Goal: Navigation & Orientation: Find specific page/section

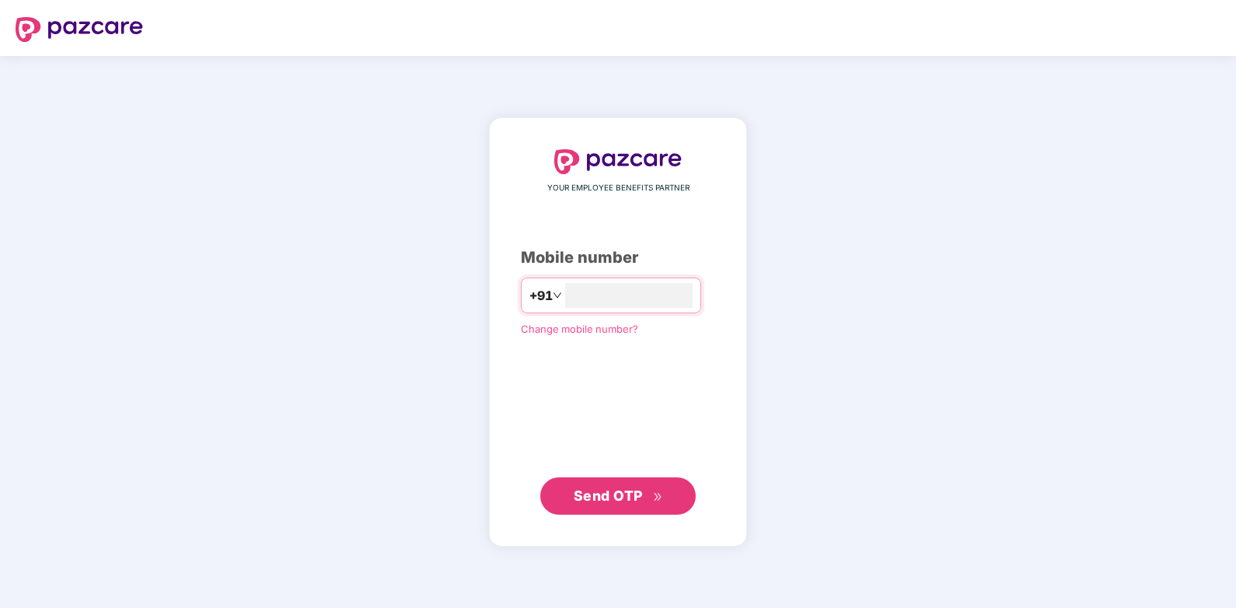
type input "**********"
click at [606, 506] on button "Send OTP" at bounding box center [618, 495] width 156 height 37
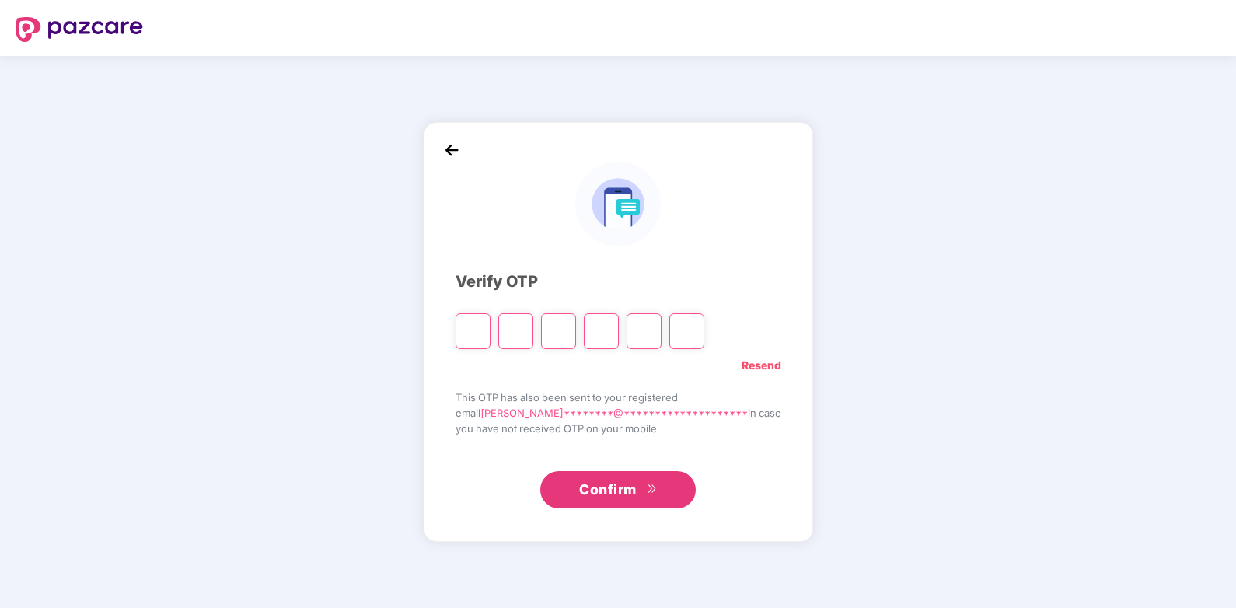
type input "*"
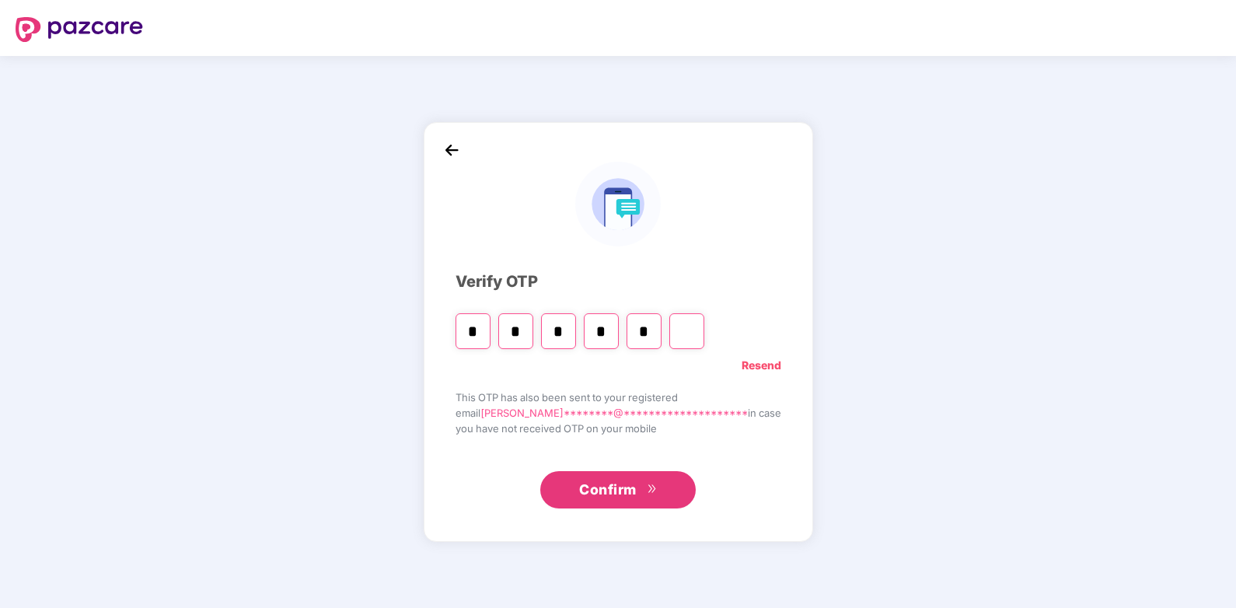
type input "*"
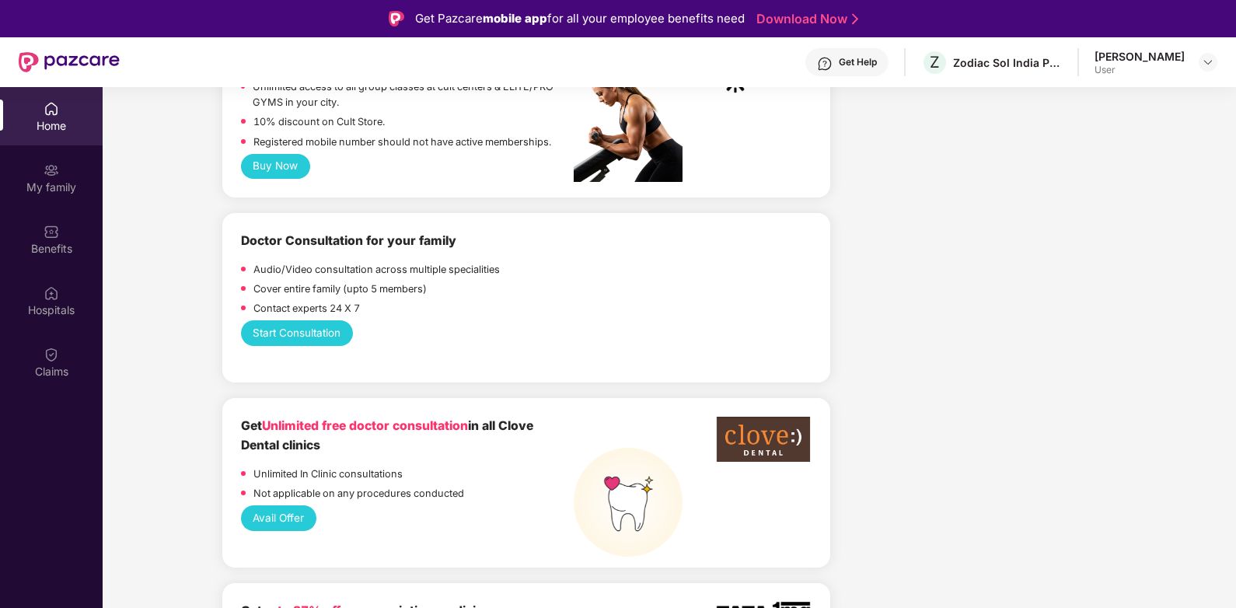
scroll to position [700, 0]
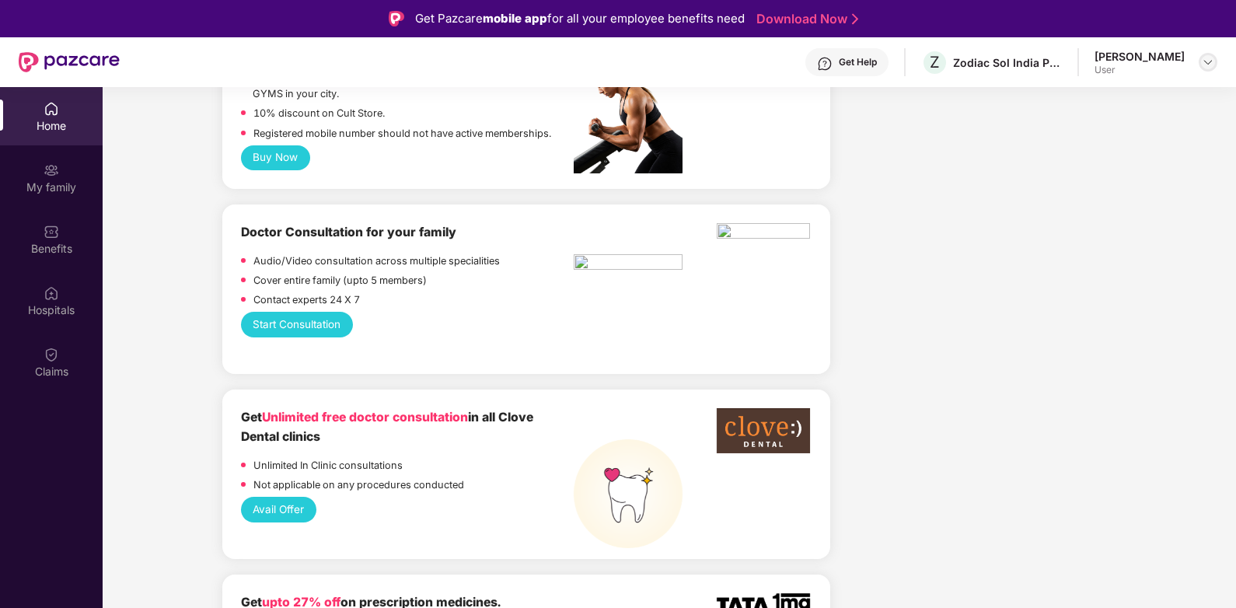
click at [1215, 61] on div at bounding box center [1208, 62] width 19 height 19
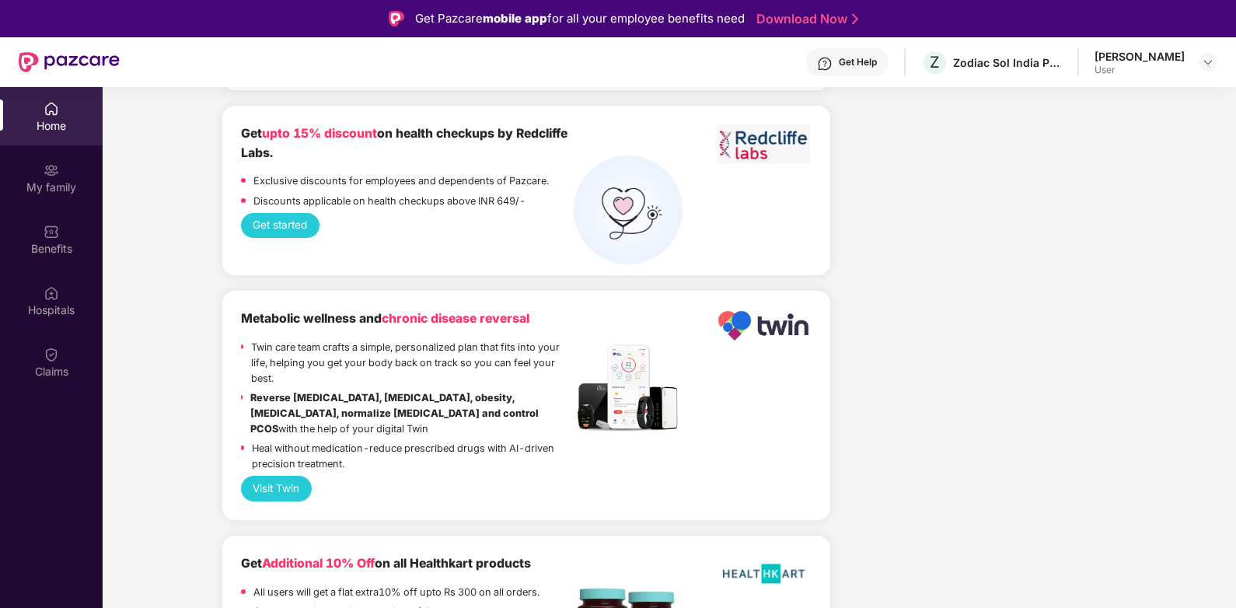
scroll to position [3689, 0]
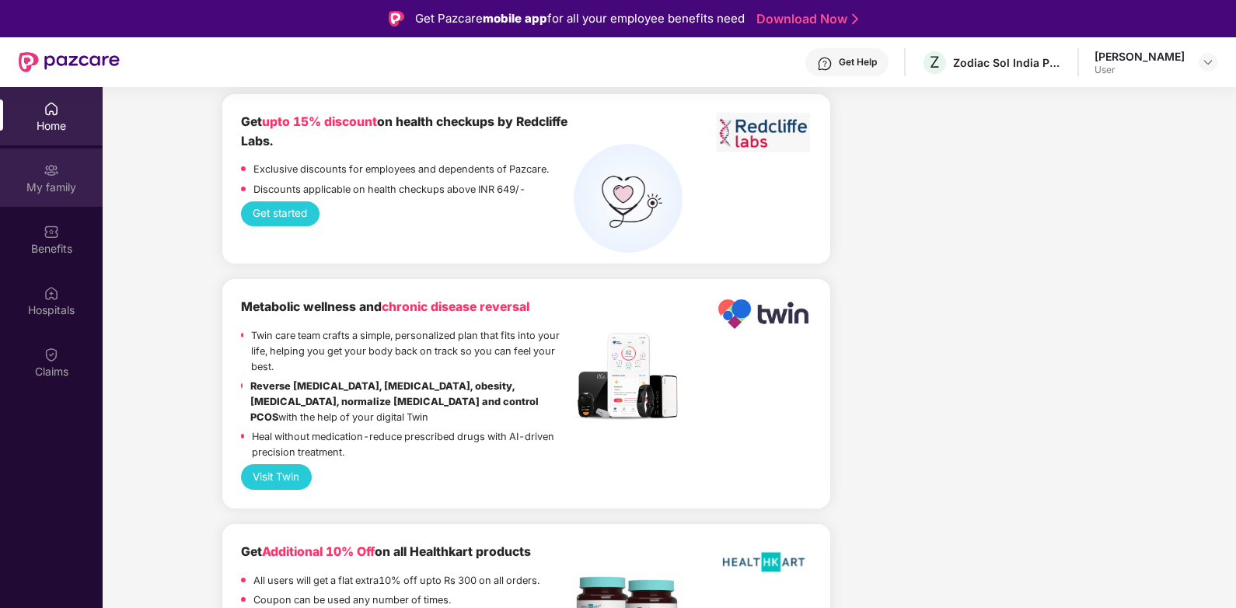
click at [65, 169] on div "My family" at bounding box center [51, 178] width 103 height 58
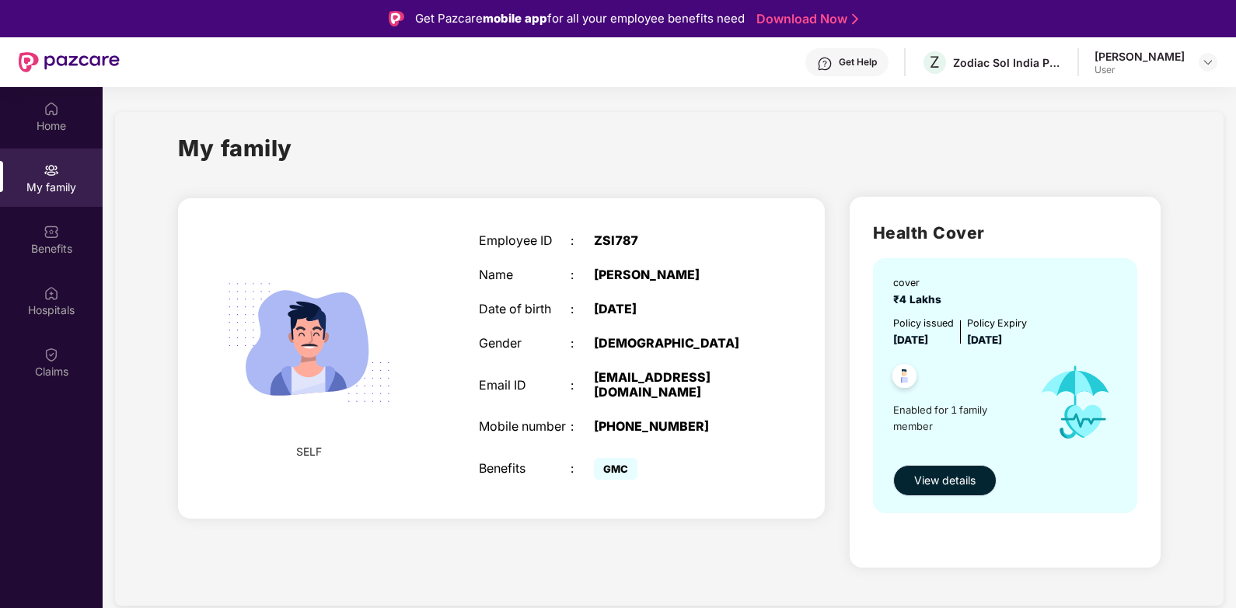
click at [944, 491] on button "View details" at bounding box center [944, 480] width 103 height 31
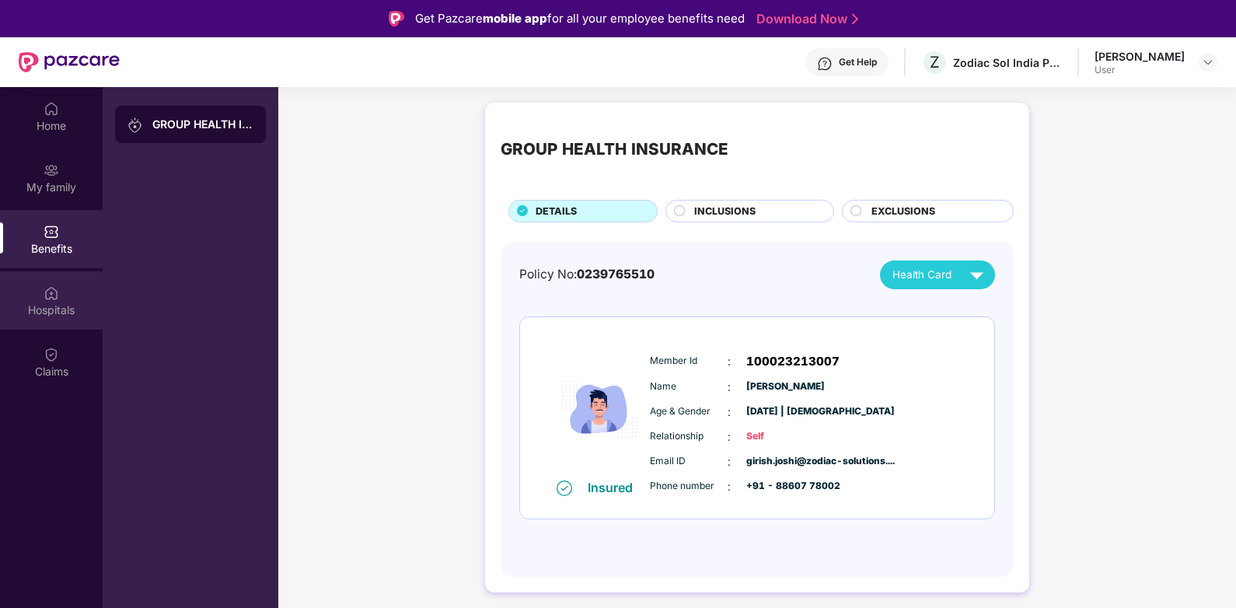
click at [58, 312] on div "Hospitals" at bounding box center [51, 310] width 103 height 16
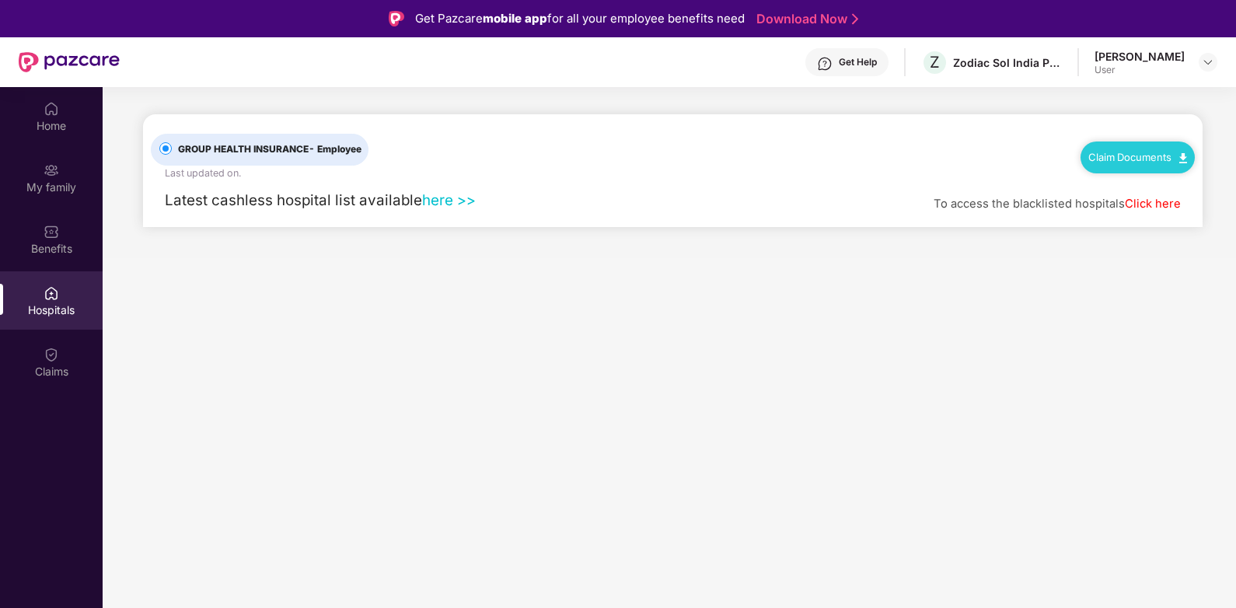
click at [446, 204] on link "here >>" at bounding box center [449, 200] width 54 height 18
click at [33, 362] on div "Claims" at bounding box center [51, 362] width 103 height 58
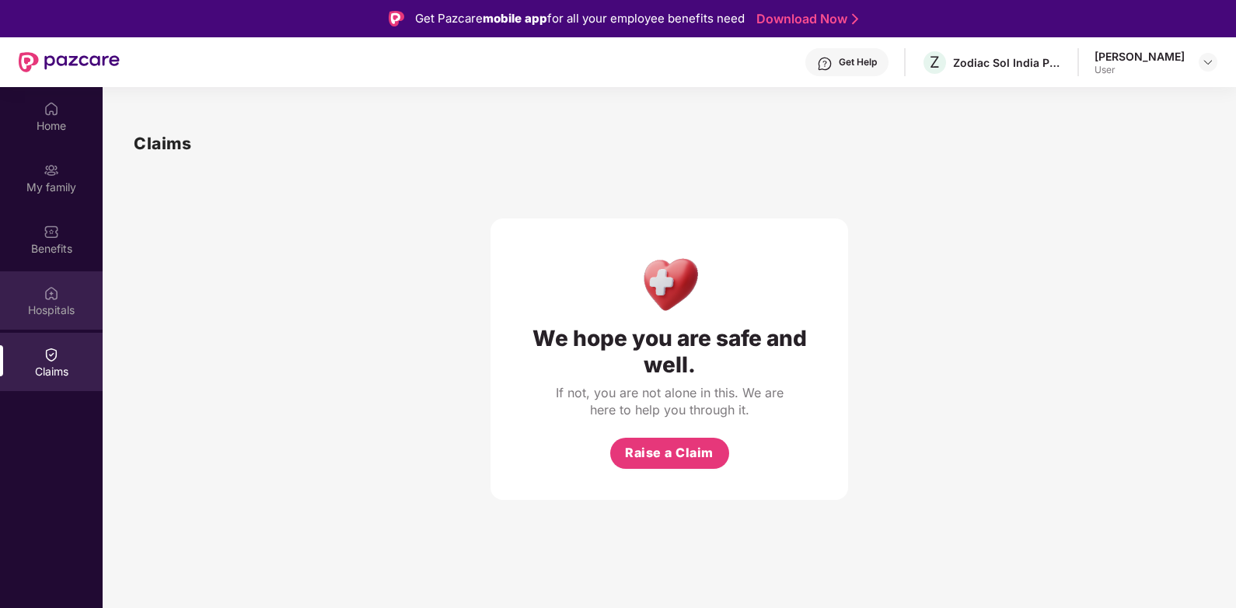
click at [59, 285] on div "Hospitals" at bounding box center [51, 300] width 103 height 58
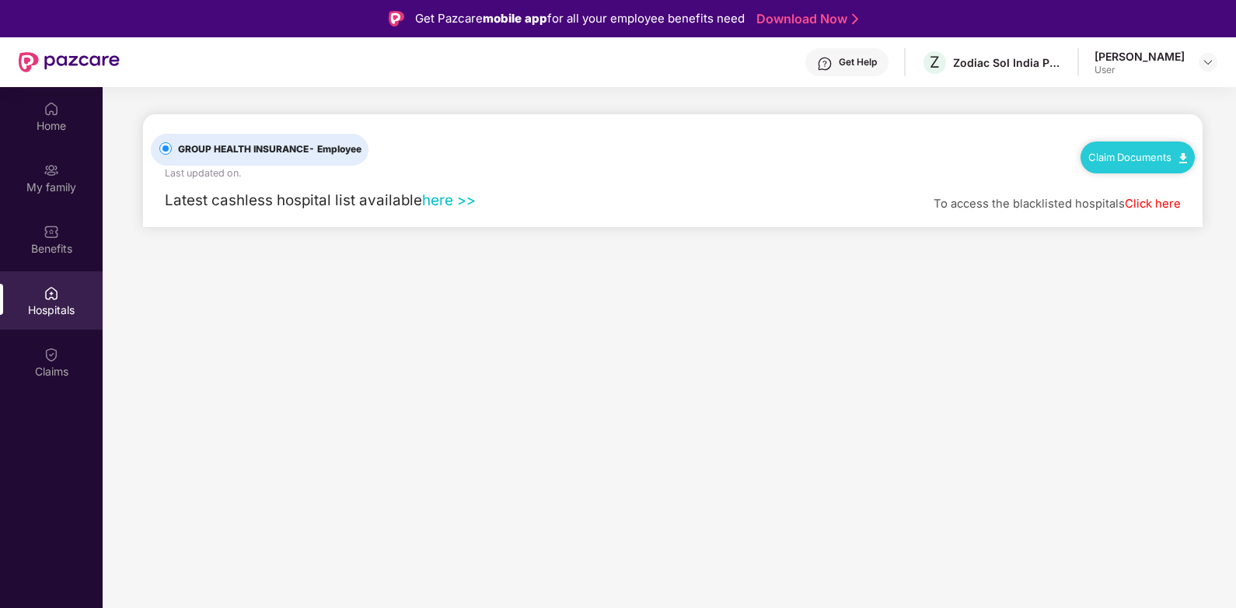
click at [447, 199] on link "here >>" at bounding box center [449, 200] width 54 height 18
